Goal: Task Accomplishment & Management: Complete application form

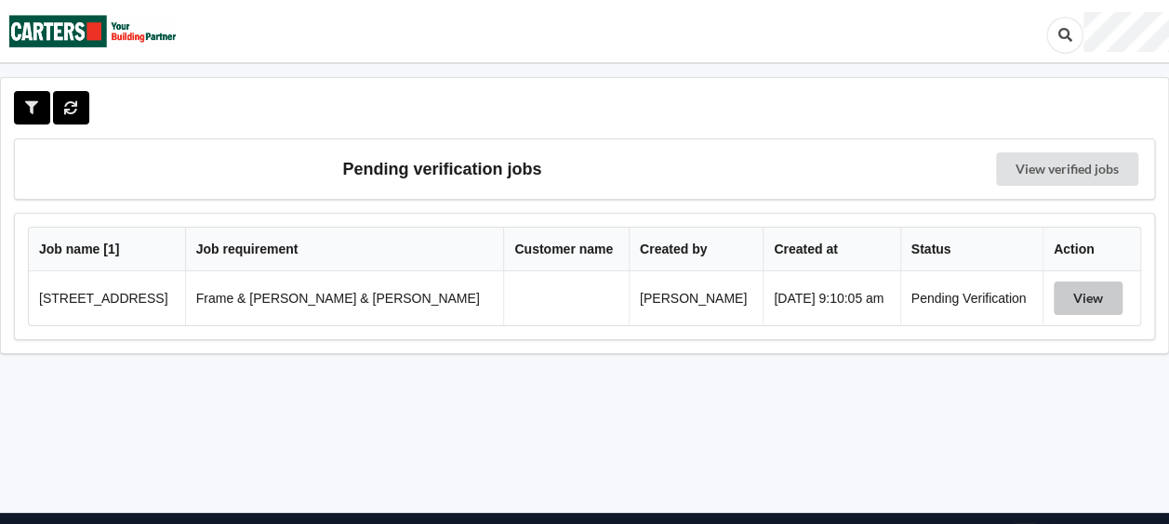
click at [1053, 298] on button "View" at bounding box center [1087, 298] width 69 height 33
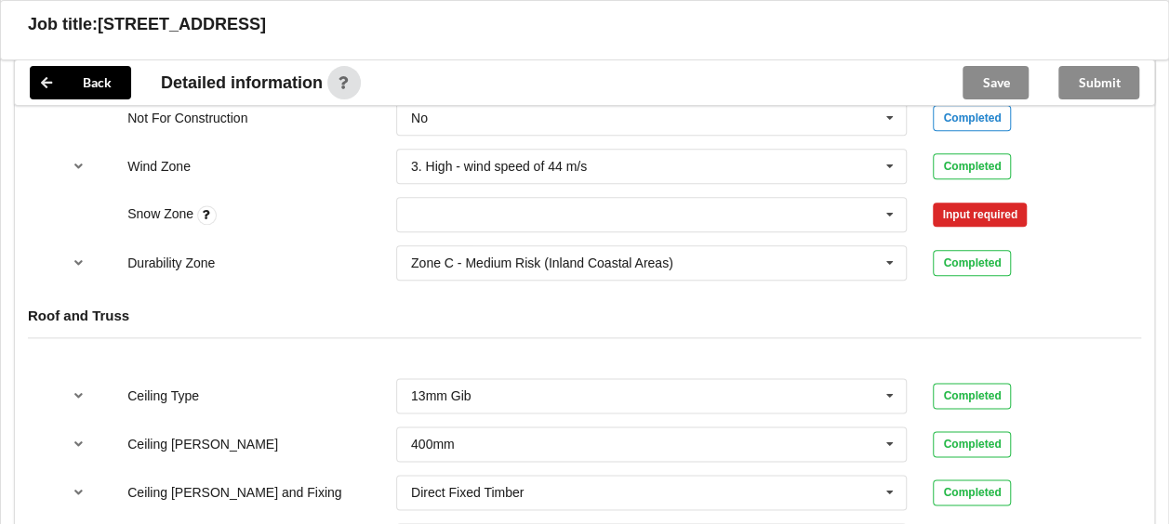
scroll to position [934, 0]
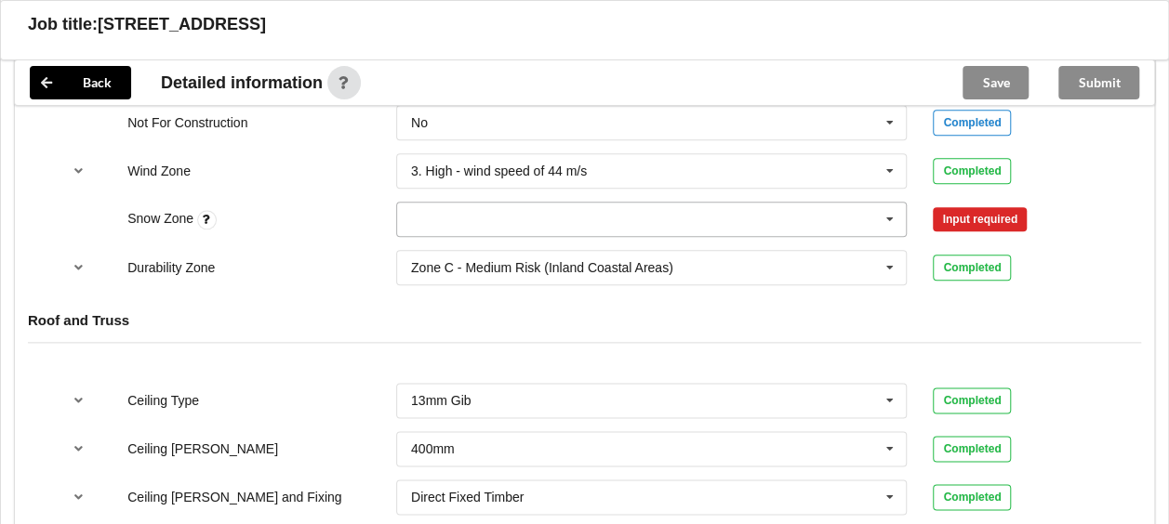
click at [886, 204] on icon at bounding box center [890, 220] width 28 height 34
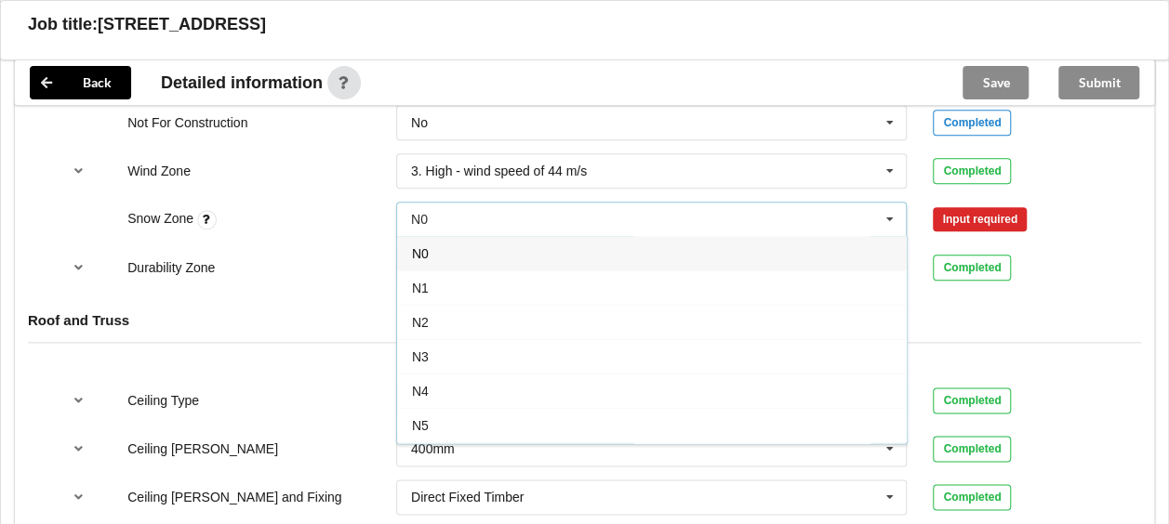
click at [622, 236] on div "N0" at bounding box center [652, 253] width 510 height 34
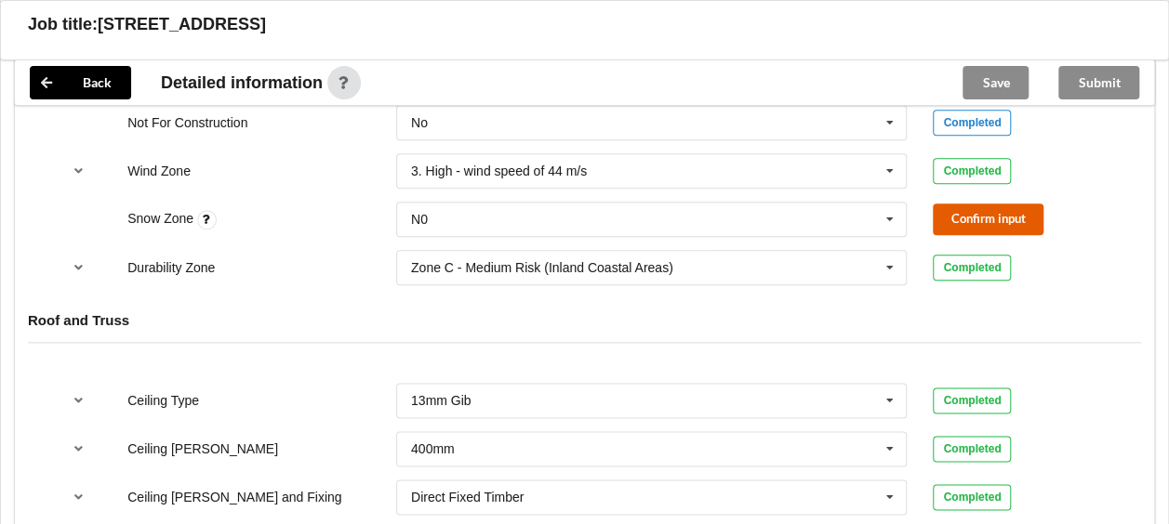
click at [964, 204] on button "Confirm input" at bounding box center [988, 219] width 111 height 31
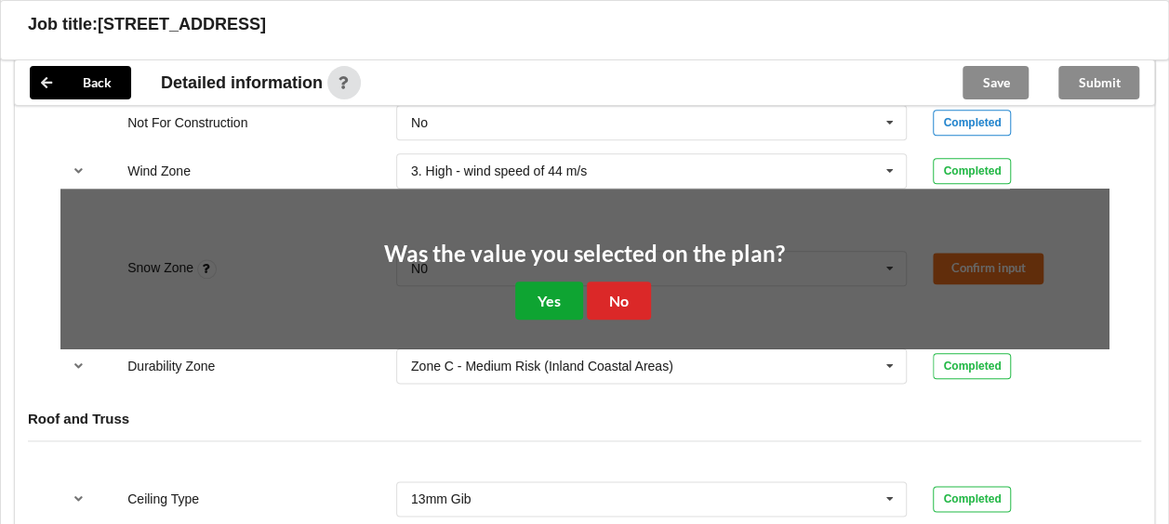
click at [531, 290] on button "Yes" at bounding box center [549, 301] width 68 height 38
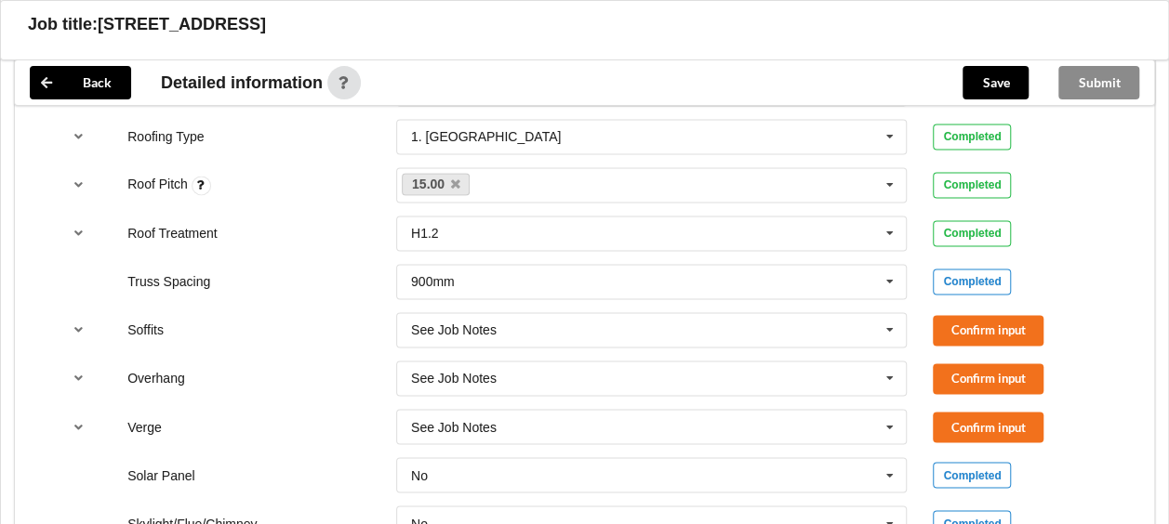
scroll to position [1347, 0]
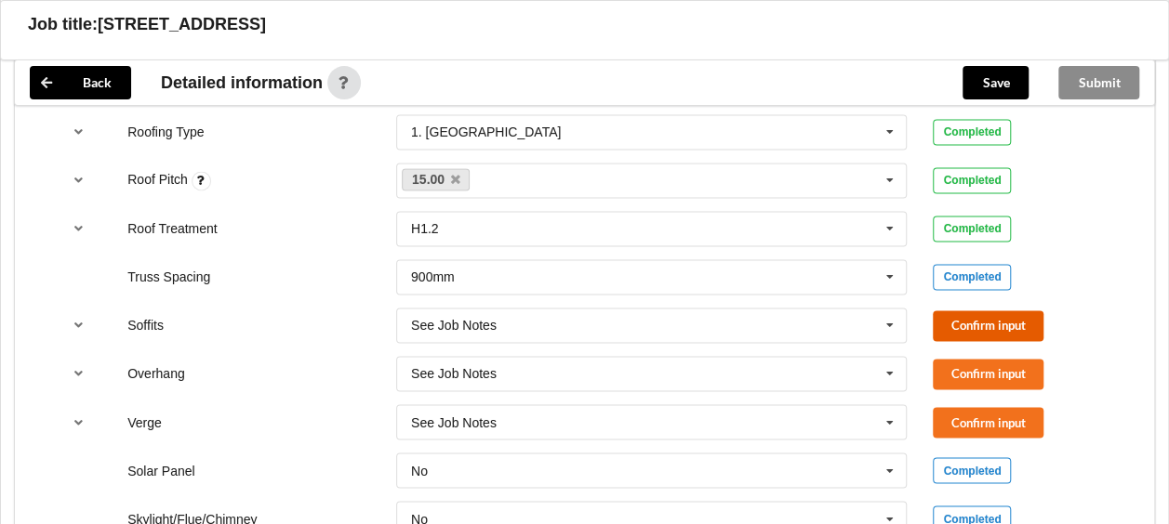
click at [996, 311] on button "Confirm input" at bounding box center [988, 326] width 111 height 31
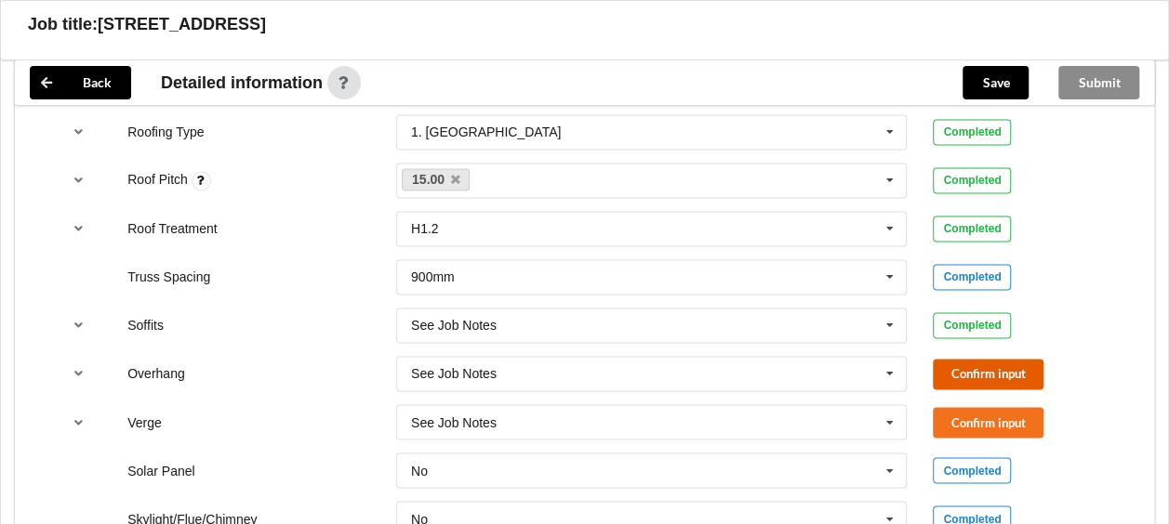
click at [977, 359] on button "Confirm input" at bounding box center [988, 374] width 111 height 31
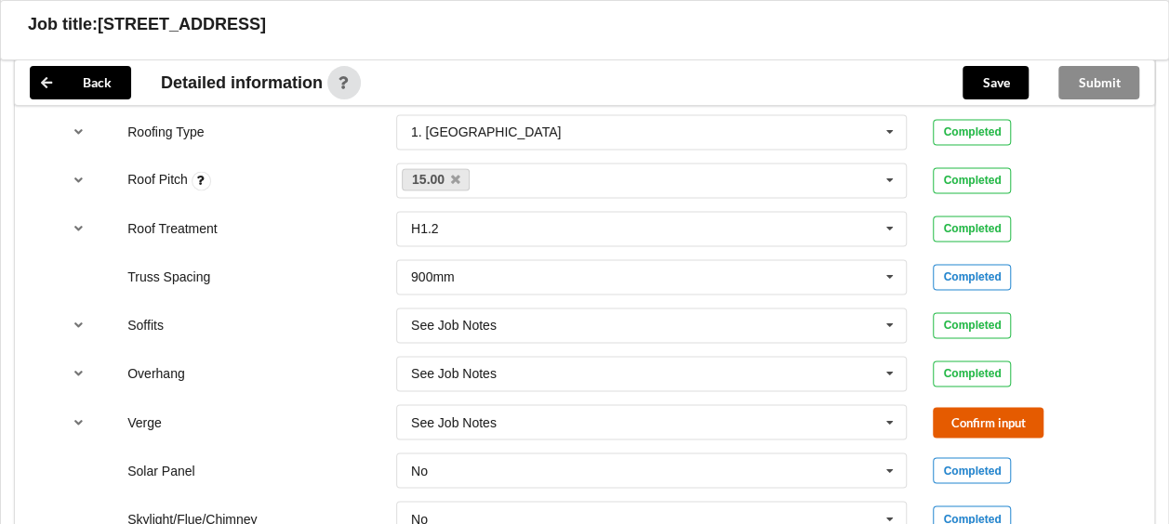
click at [954, 407] on button "Confirm input" at bounding box center [988, 422] width 111 height 31
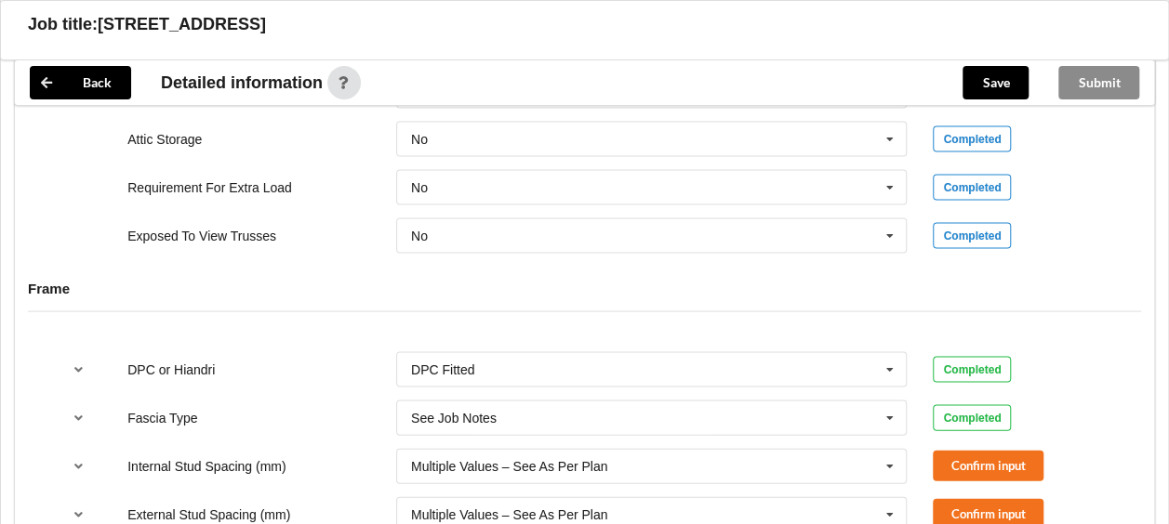
scroll to position [1776, 0]
click at [956, 450] on button "Confirm input" at bounding box center [988, 465] width 111 height 31
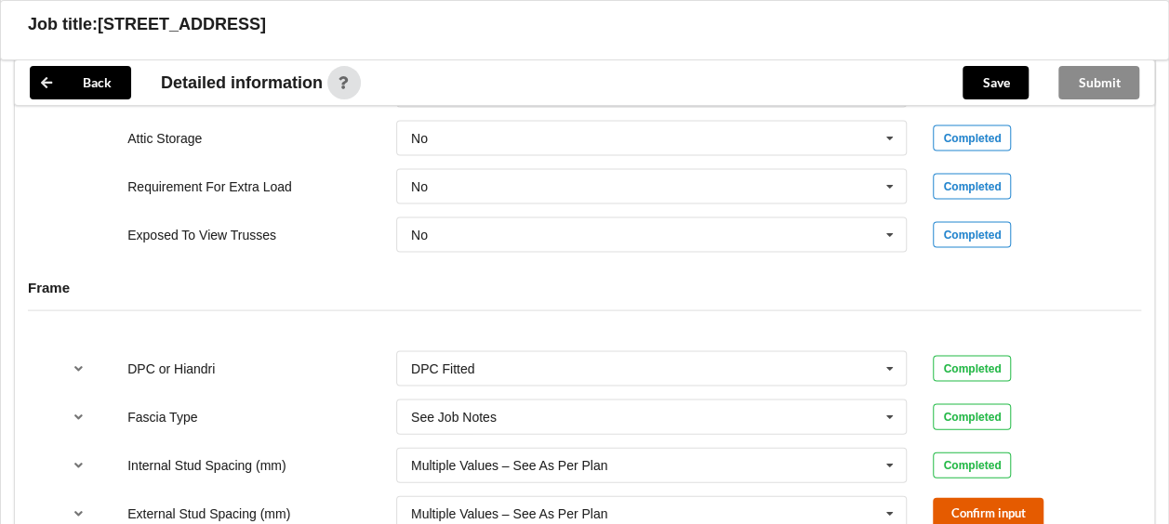
click at [956, 498] on button "Confirm input" at bounding box center [988, 513] width 111 height 31
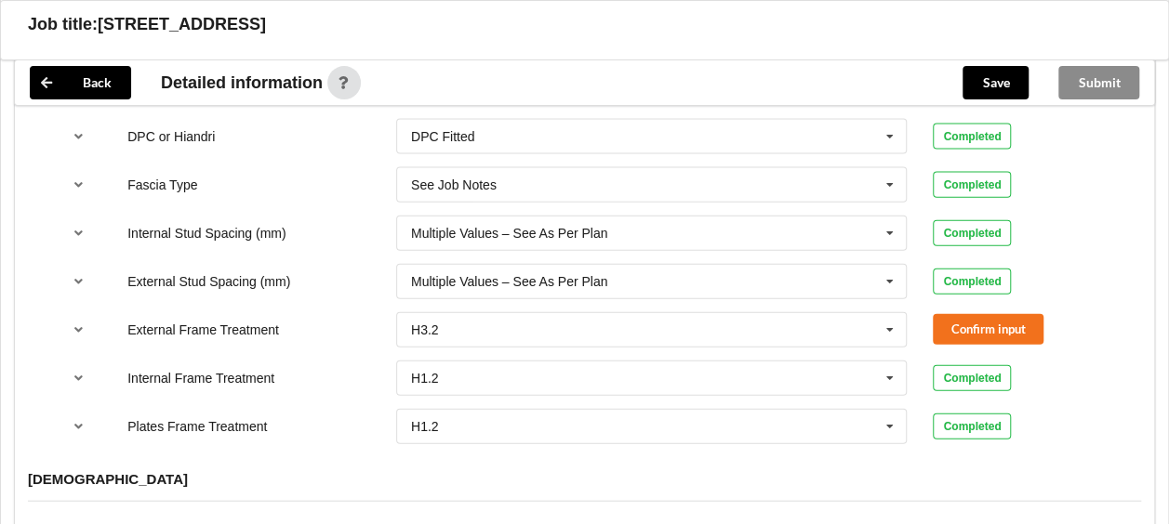
scroll to position [2009, 0]
click at [980, 316] on button "Confirm input" at bounding box center [988, 328] width 111 height 31
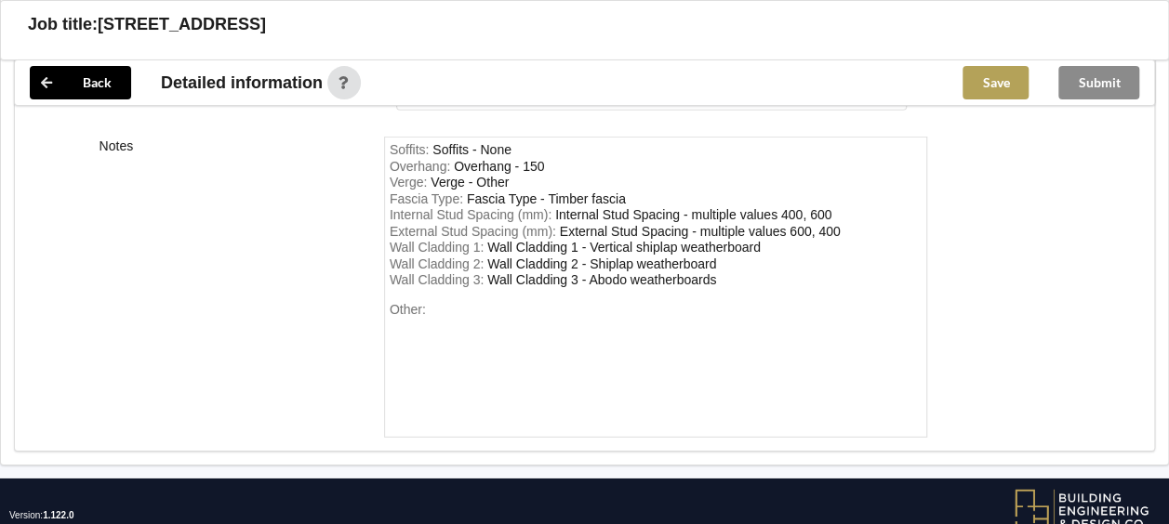
click at [987, 67] on button "Save" at bounding box center [995, 82] width 66 height 33
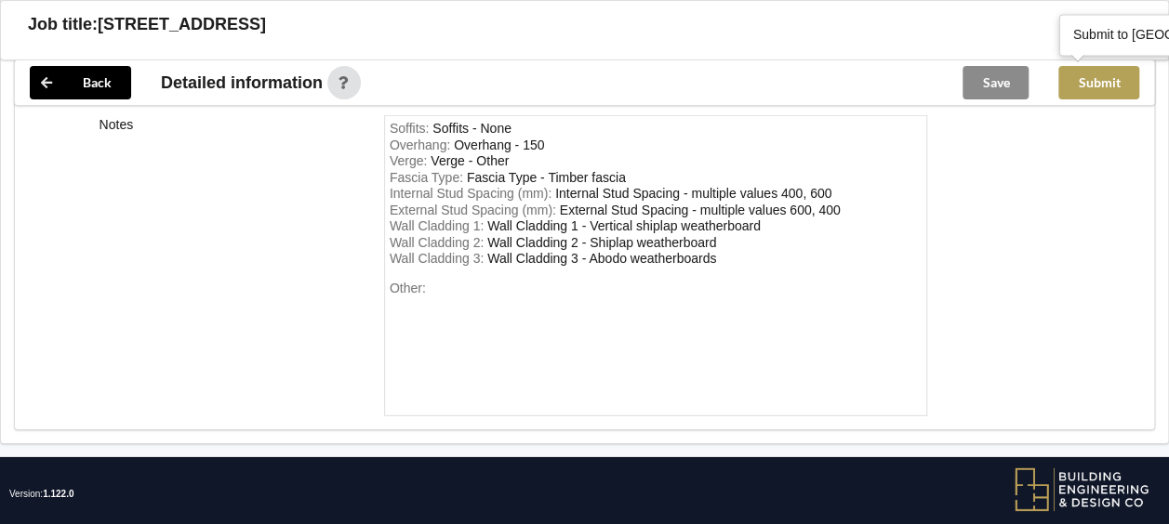
click at [1099, 90] on button "Submit" at bounding box center [1098, 82] width 81 height 33
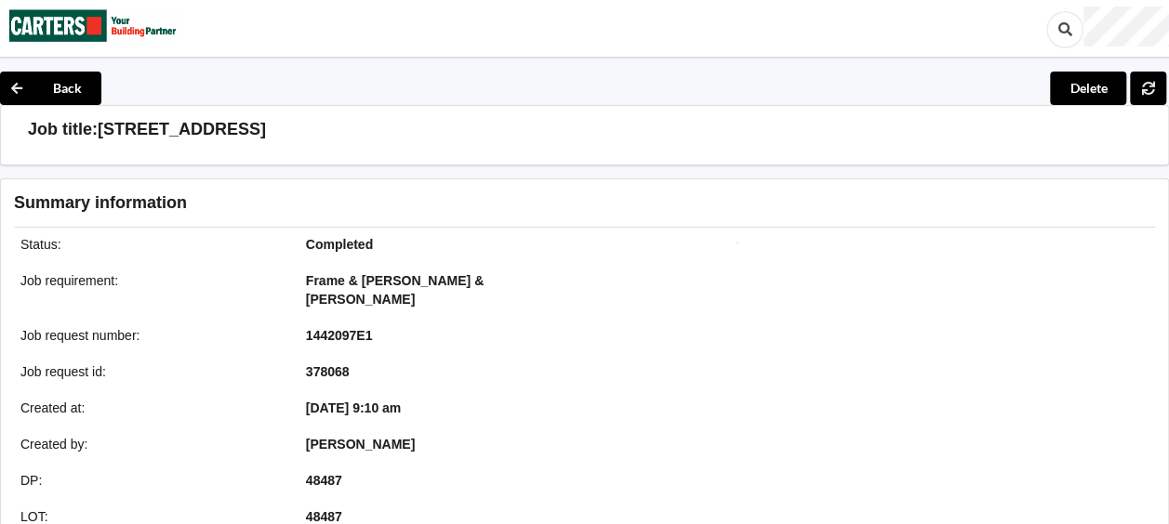
scroll to position [0, 0]
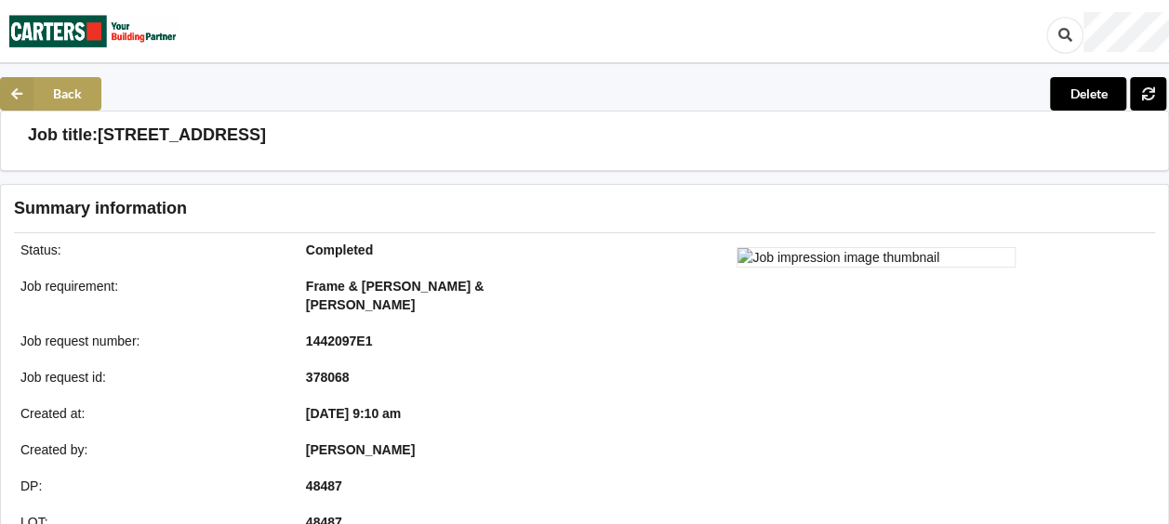
click at [37, 89] on button "Back" at bounding box center [50, 93] width 101 height 33
